Goal: Task Accomplishment & Management: Use online tool/utility

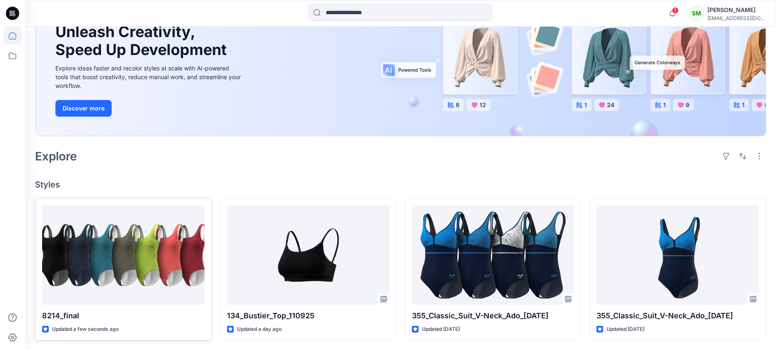
scroll to position [86, 0]
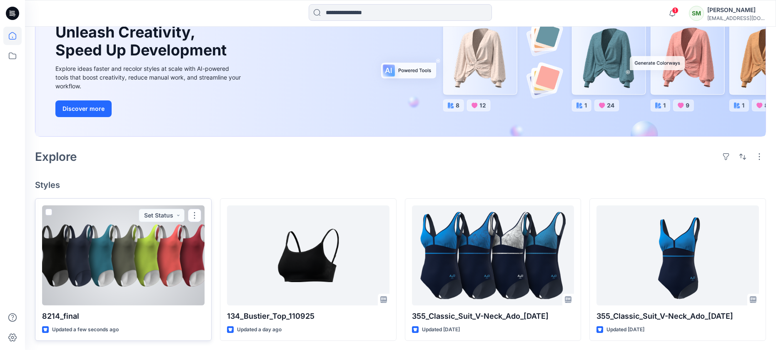
click at [137, 258] on div at bounding box center [123, 255] width 163 height 100
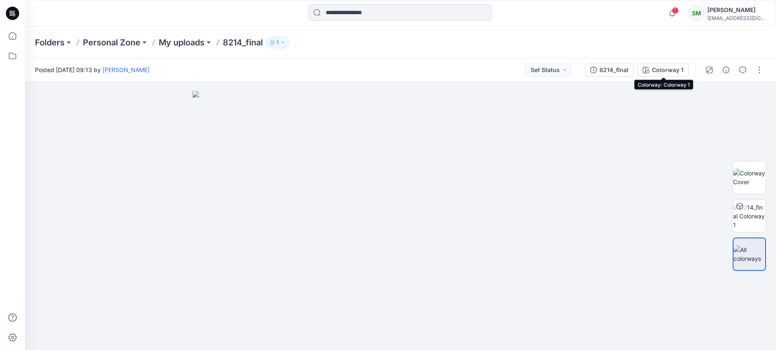
click at [673, 69] on div "Colorway 1" at bounding box center [668, 69] width 32 height 9
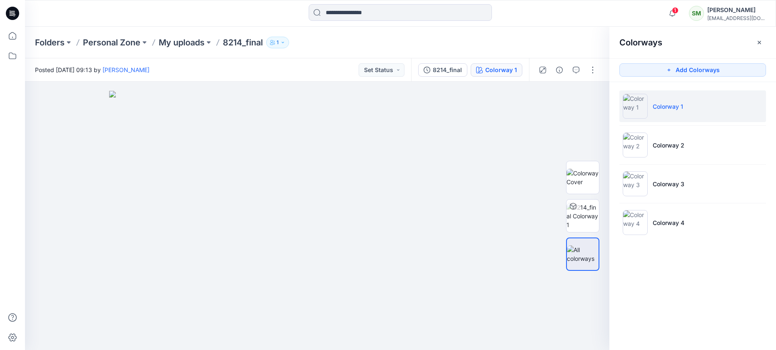
click at [285, 44] on icon "button" at bounding box center [282, 42] width 5 height 5
click at [678, 72] on button "Add Colorways" at bounding box center [693, 69] width 147 height 13
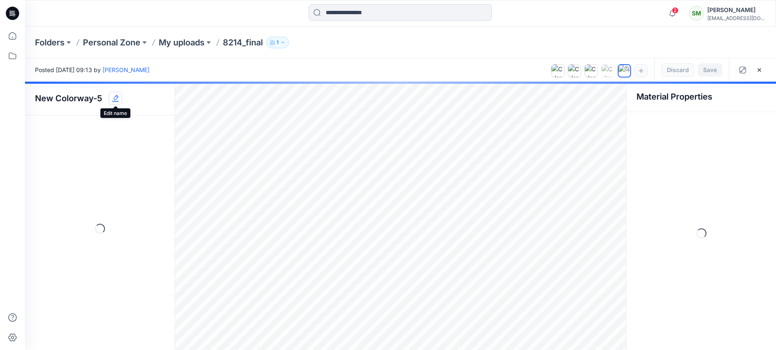
click at [118, 99] on icon "button" at bounding box center [115, 98] width 7 height 7
click at [163, 106] on div "New Colorway-5" at bounding box center [100, 99] width 150 height 34
click at [204, 43] on p "My uploads" at bounding box center [182, 43] width 46 height 12
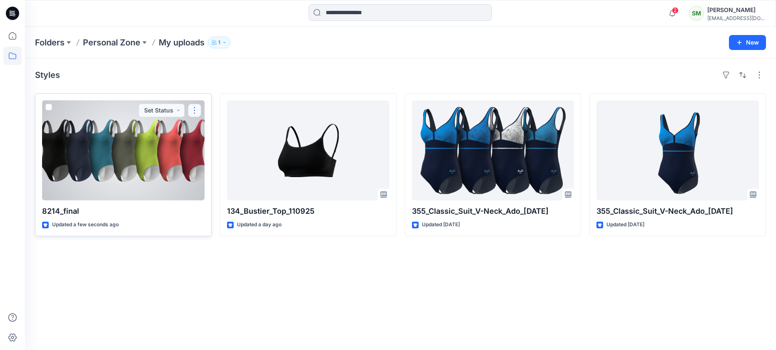
click at [196, 108] on button "button" at bounding box center [194, 110] width 13 height 13
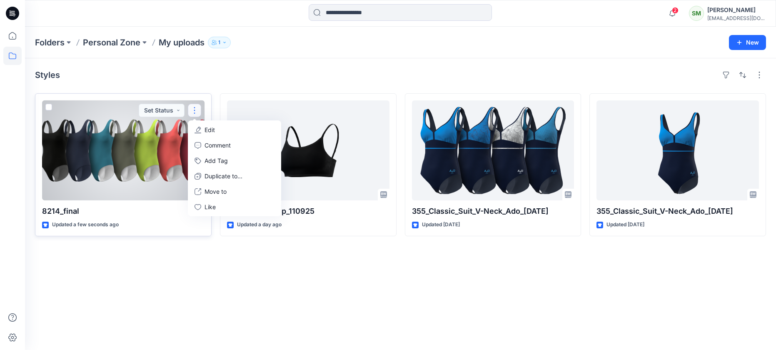
click at [123, 147] on div at bounding box center [123, 150] width 163 height 100
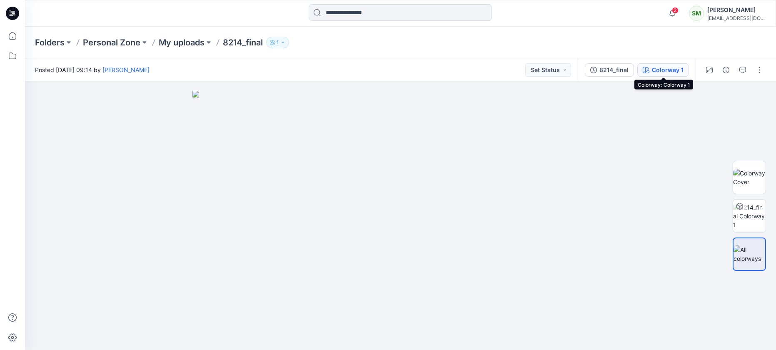
click at [649, 67] on icon "button" at bounding box center [646, 70] width 7 height 7
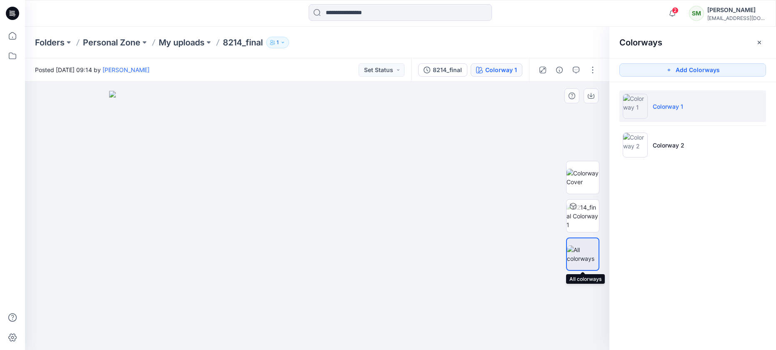
click at [580, 248] on img at bounding box center [583, 254] width 32 height 18
click at [582, 253] on img at bounding box center [583, 254] width 32 height 18
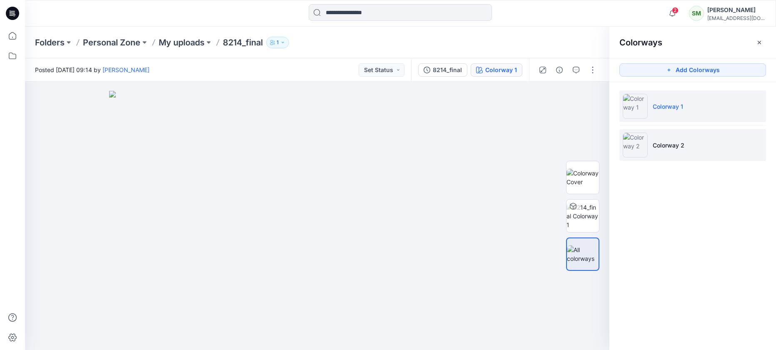
click at [675, 142] on p "Colorway 2" at bounding box center [669, 145] width 32 height 9
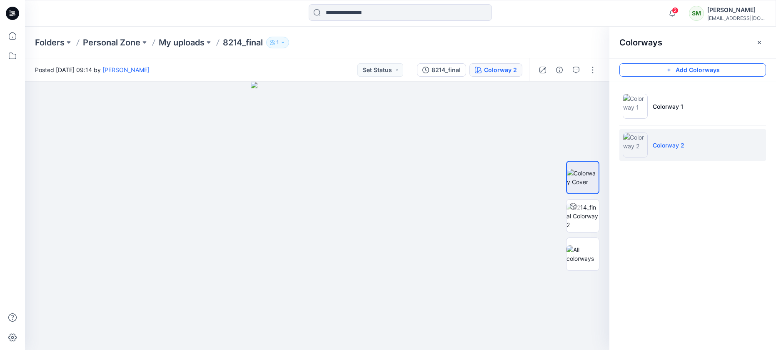
click at [686, 70] on button "Add Colorways" at bounding box center [693, 69] width 147 height 13
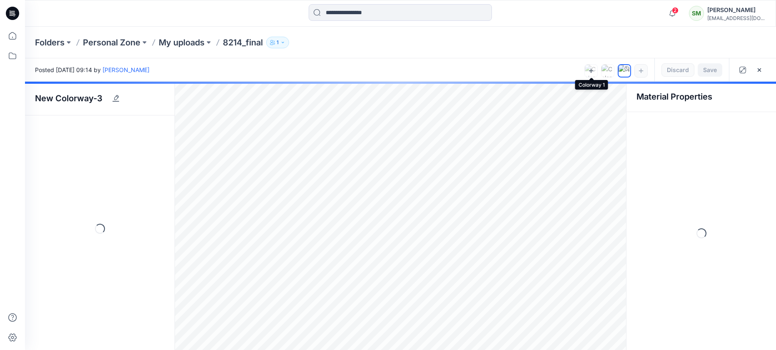
click at [589, 73] on icon at bounding box center [591, 71] width 7 height 7
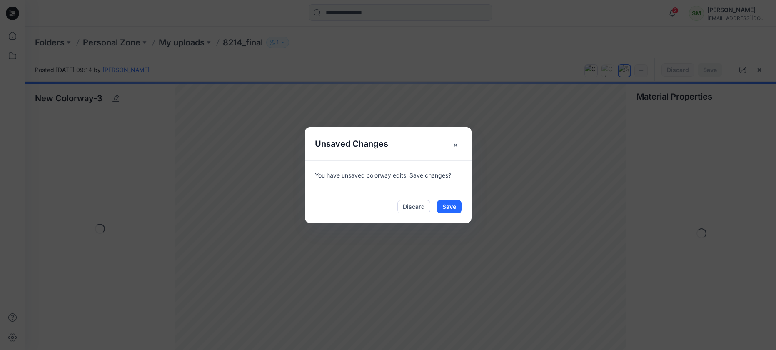
click at [457, 140] on span "×" at bounding box center [455, 144] width 15 height 15
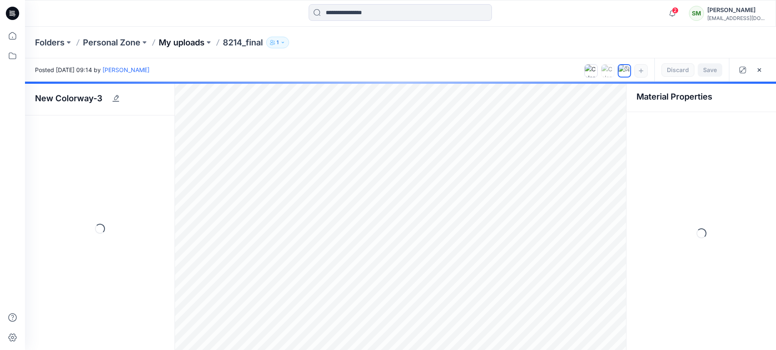
click at [195, 39] on p "My uploads" at bounding box center [182, 43] width 46 height 12
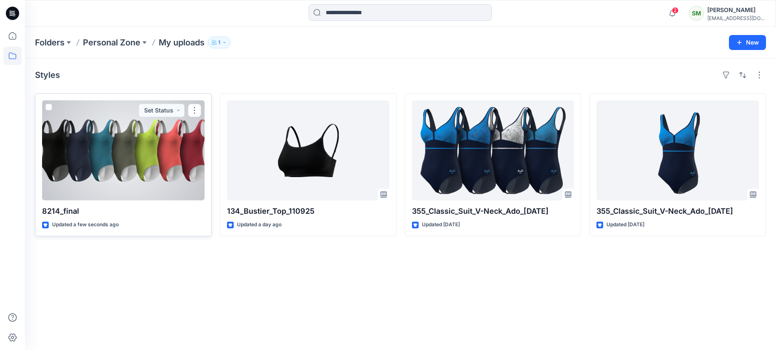
click at [75, 226] on p "Updated a few seconds ago" at bounding box center [85, 224] width 67 height 9
click at [83, 225] on p "Updated a few seconds ago" at bounding box center [85, 224] width 67 height 9
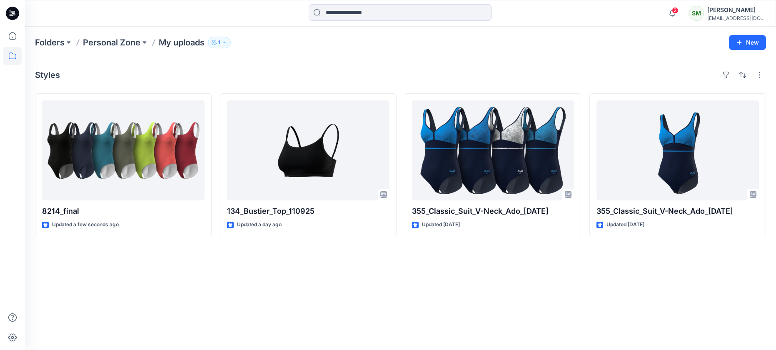
click at [135, 77] on div "Styles" at bounding box center [400, 74] width 731 height 13
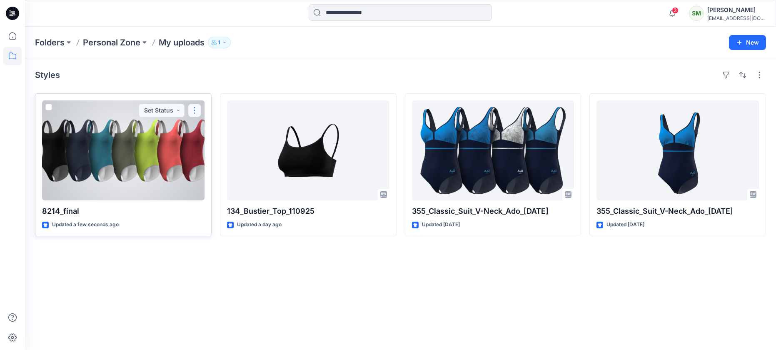
click at [193, 108] on button "button" at bounding box center [194, 110] width 13 height 13
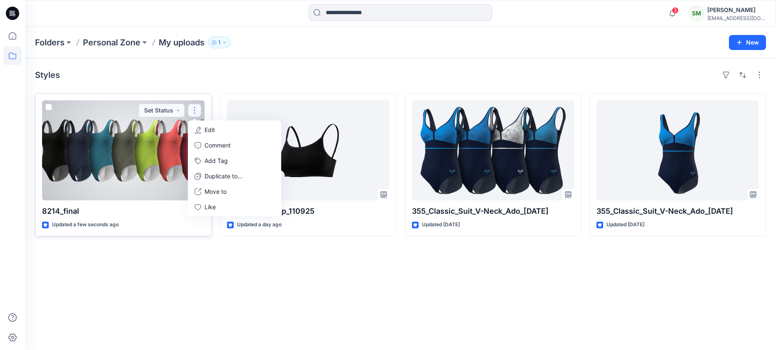
click at [193, 108] on button "button" at bounding box center [194, 110] width 13 height 13
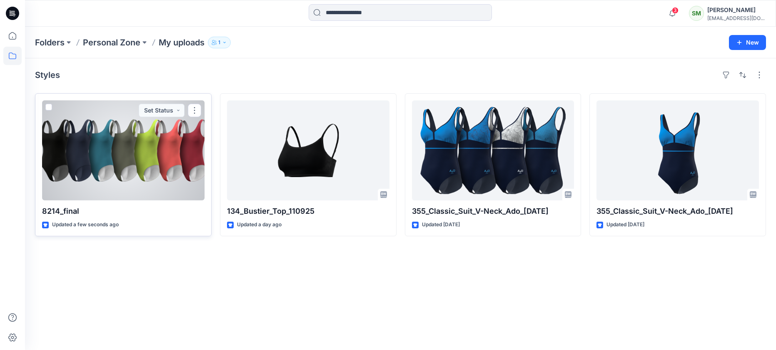
click at [70, 220] on div "8214_final Updated a few seconds ago Set Status" at bounding box center [123, 164] width 177 height 143
click at [45, 225] on icon at bounding box center [45, 224] width 4 height 3
click at [48, 108] on span at bounding box center [48, 107] width 7 height 7
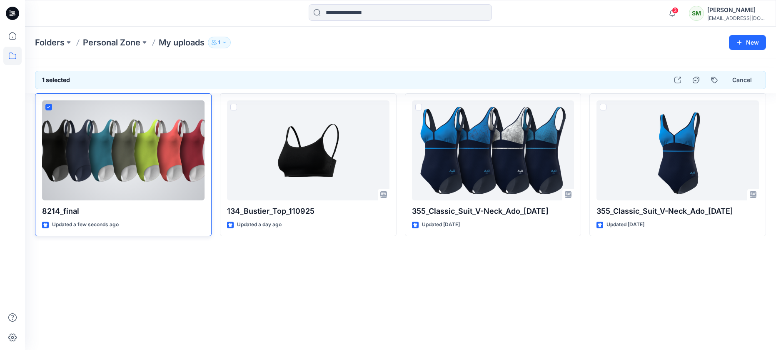
click at [48, 108] on icon at bounding box center [49, 107] width 4 height 3
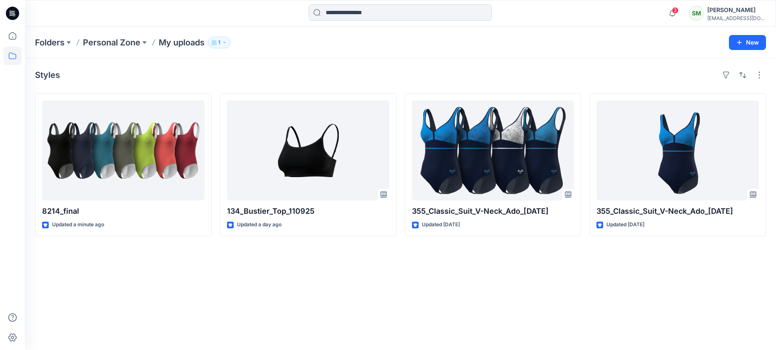
click at [173, 43] on p "My uploads" at bounding box center [182, 43] width 46 height 12
click at [136, 42] on p "Personal Zone" at bounding box center [112, 43] width 58 height 12
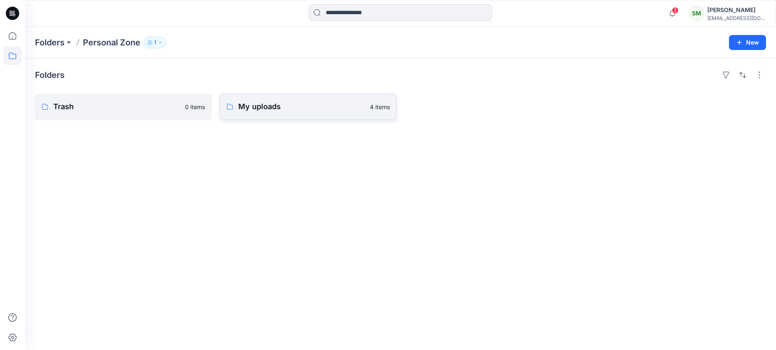
click at [269, 108] on p "My uploads" at bounding box center [301, 107] width 127 height 12
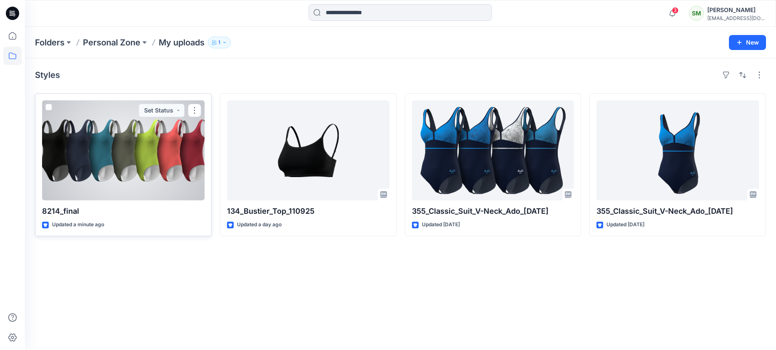
click at [90, 190] on div at bounding box center [123, 150] width 163 height 100
